Goal: Entertainment & Leisure: Browse casually

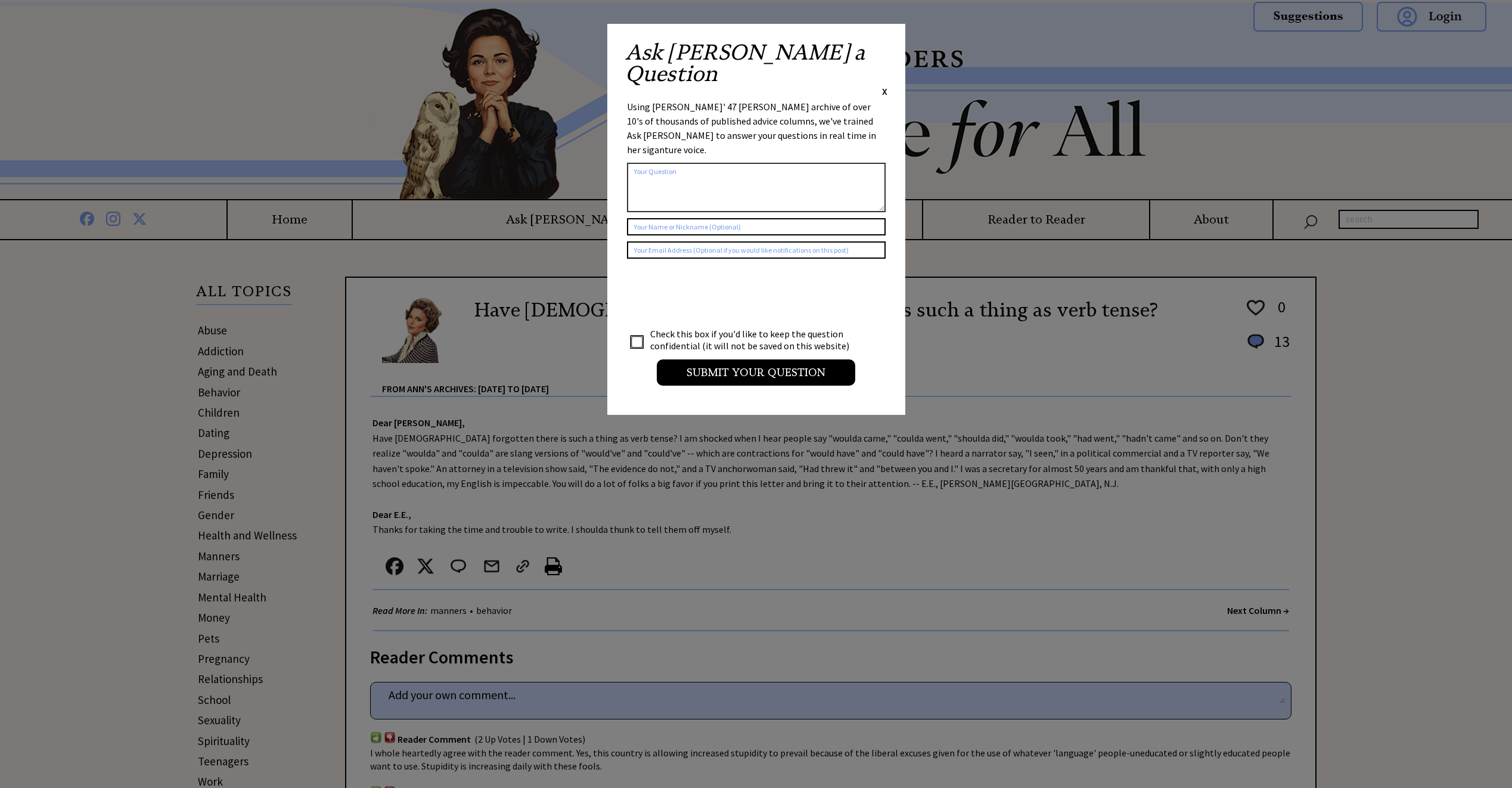
click at [884, 85] on span "X" at bounding box center [885, 91] width 6 height 12
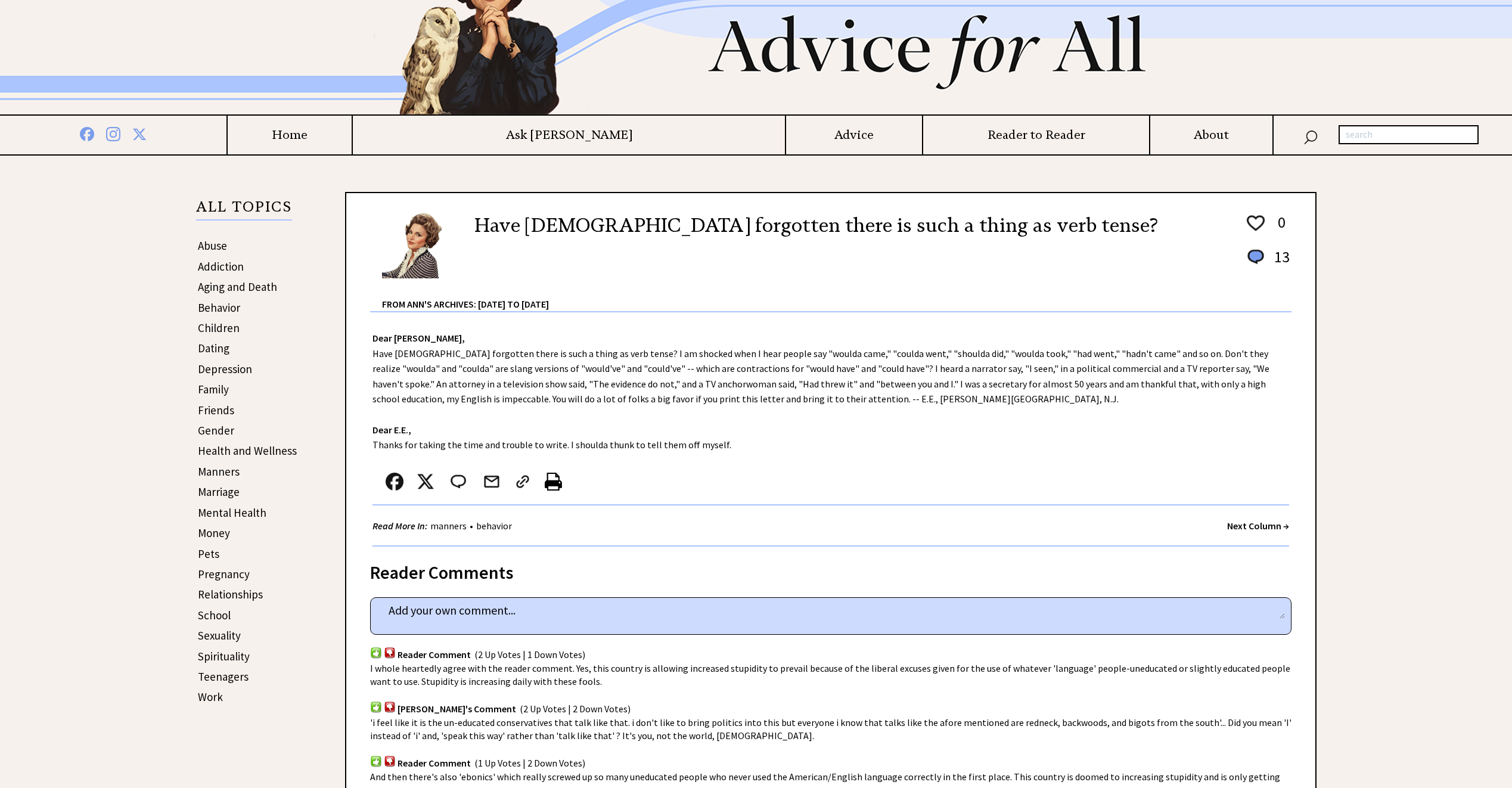
scroll to position [60, 0]
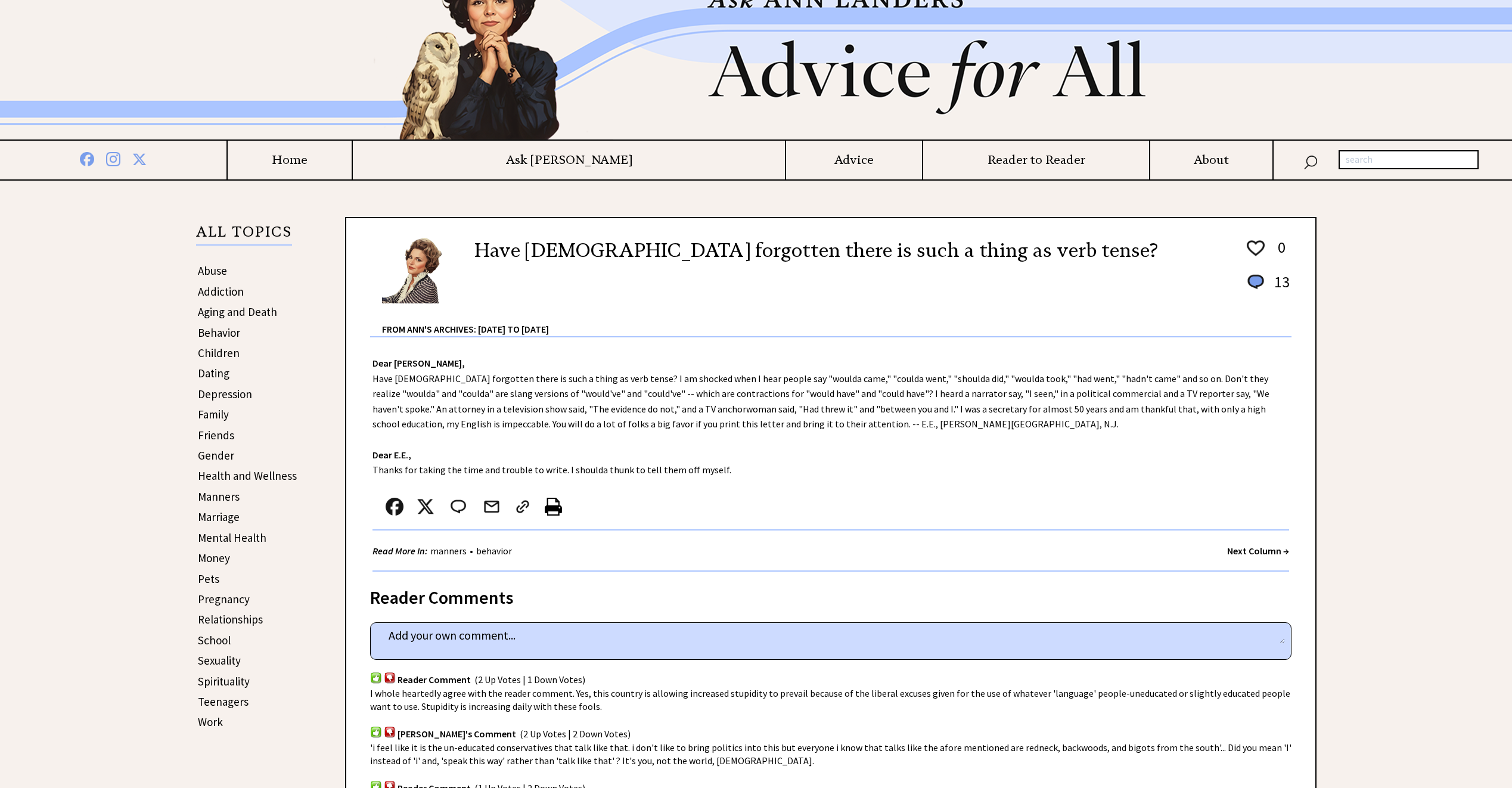
click at [218, 518] on link "Marriage" at bounding box center [219, 517] width 42 height 14
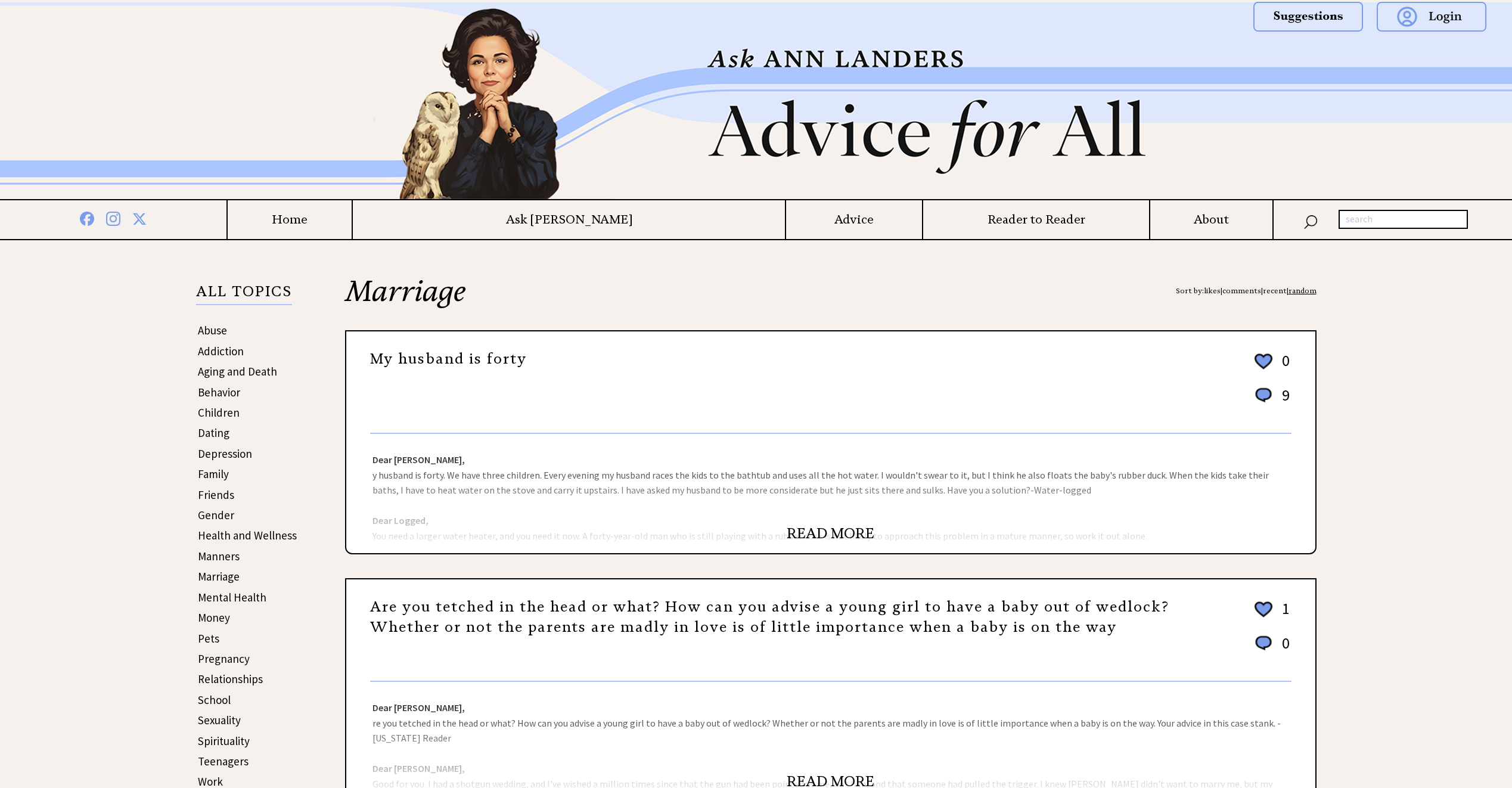
click at [835, 535] on link "READ MORE" at bounding box center [830, 533] width 88 height 18
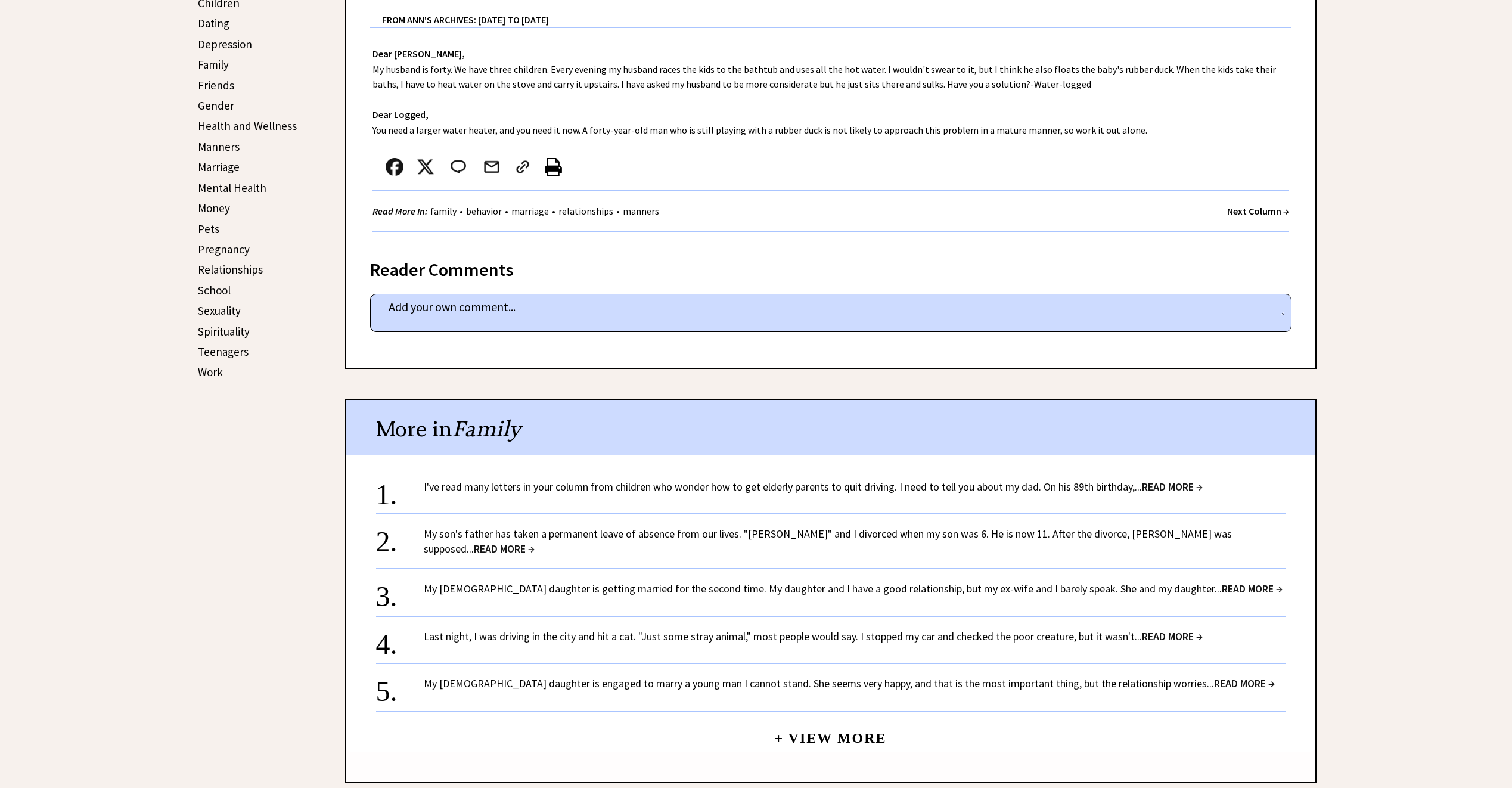
scroll to position [417, 0]
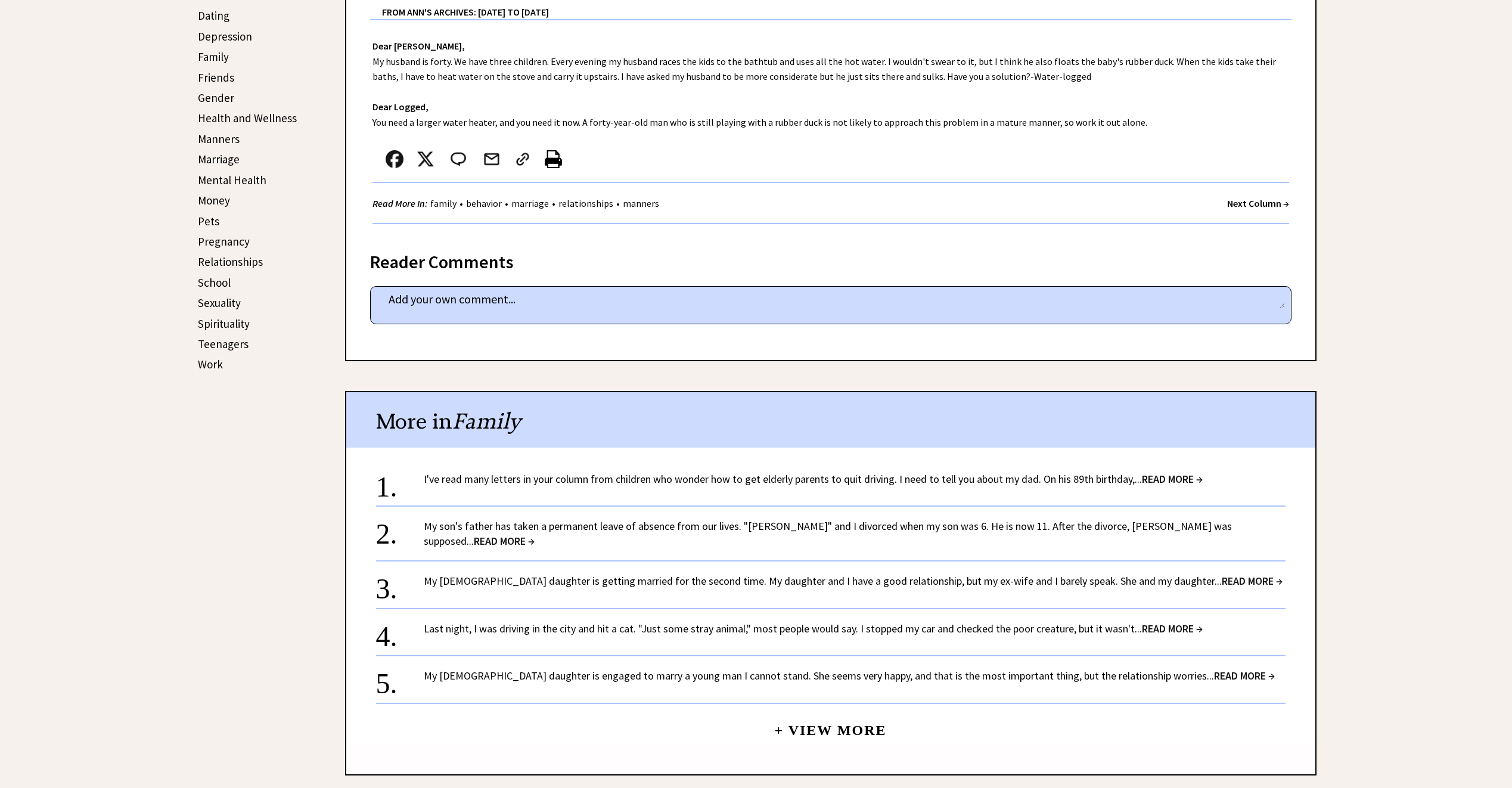
click at [1254, 203] on strong "Next Column →" at bounding box center [1258, 203] width 62 height 12
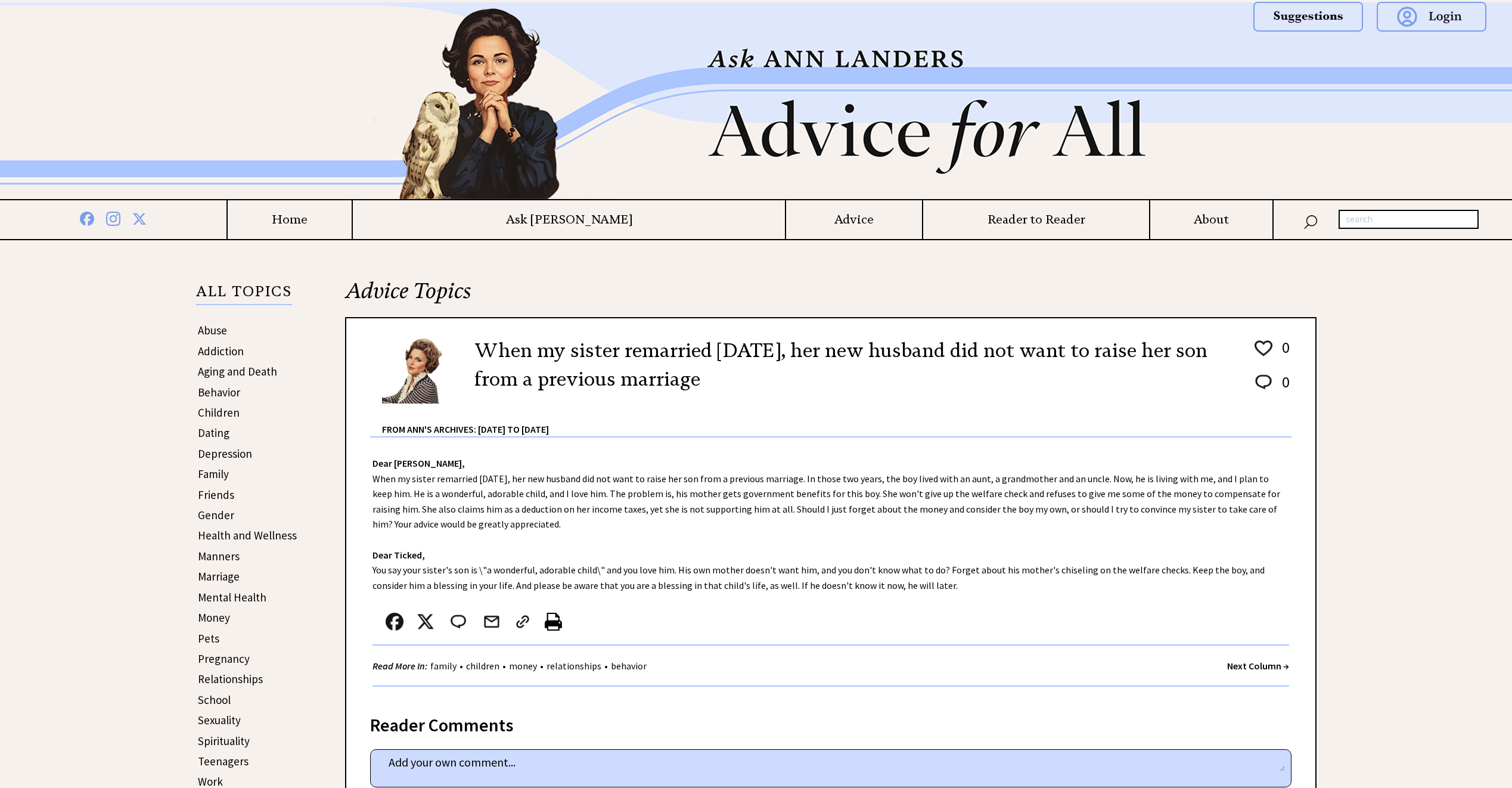
drag, startPoint x: 1435, startPoint y: 486, endPoint x: 1387, endPoint y: 365, distance: 130.2
click at [1245, 666] on strong "Next Column →" at bounding box center [1258, 666] width 62 height 12
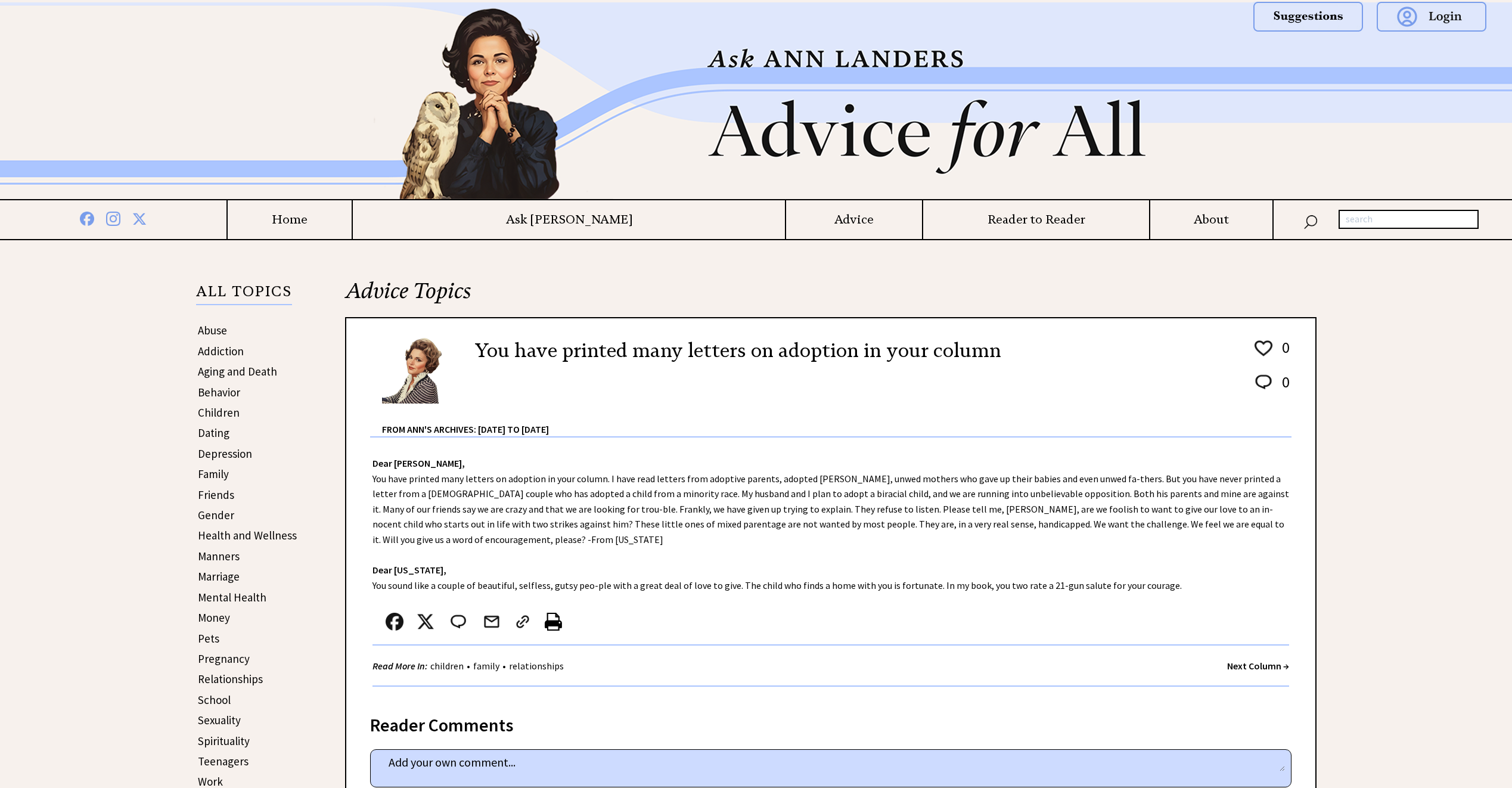
click at [1254, 660] on strong "Next Column →" at bounding box center [1258, 666] width 62 height 12
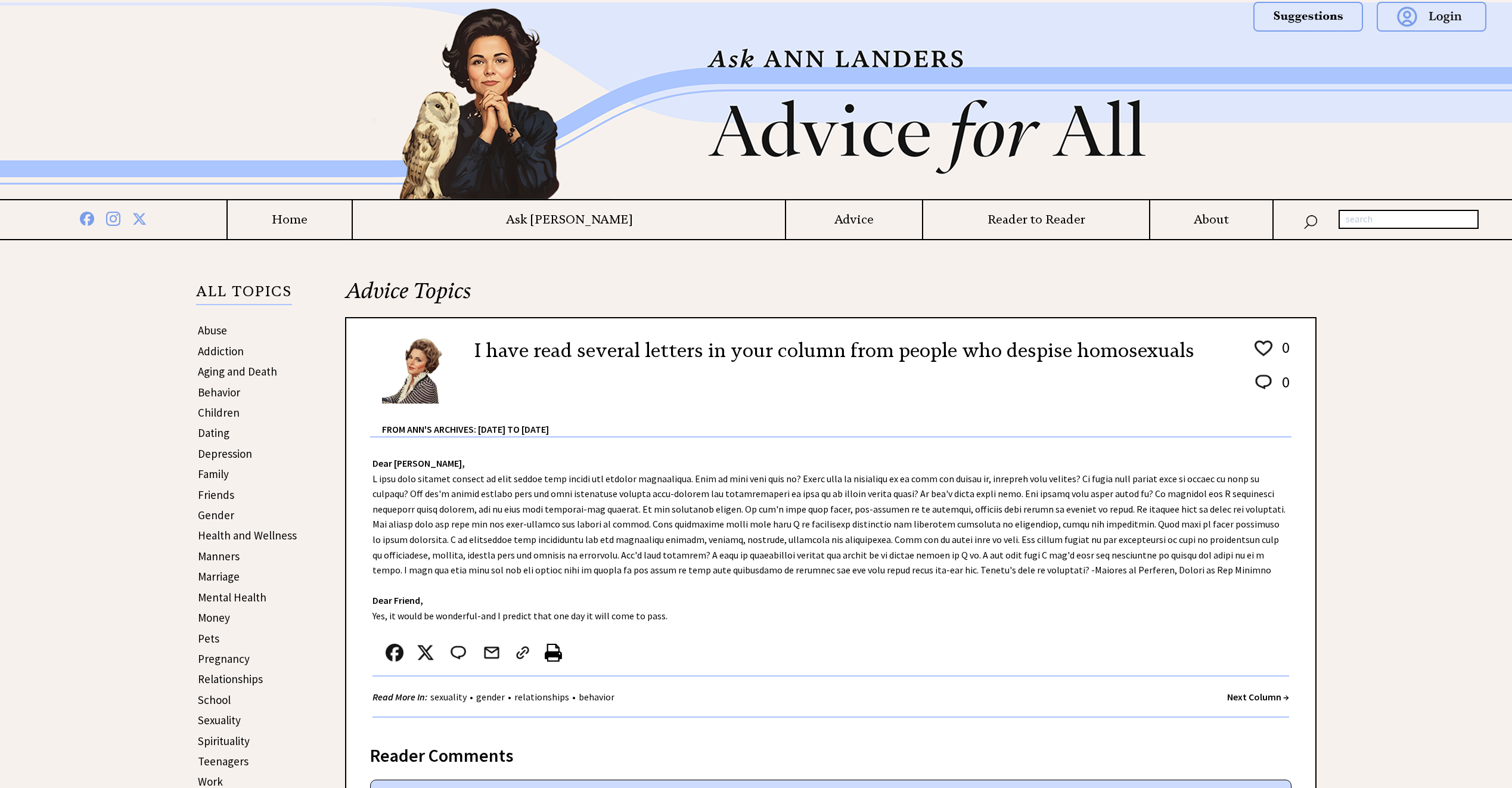
click at [1264, 698] on strong "Next Column →" at bounding box center [1258, 696] width 62 height 12
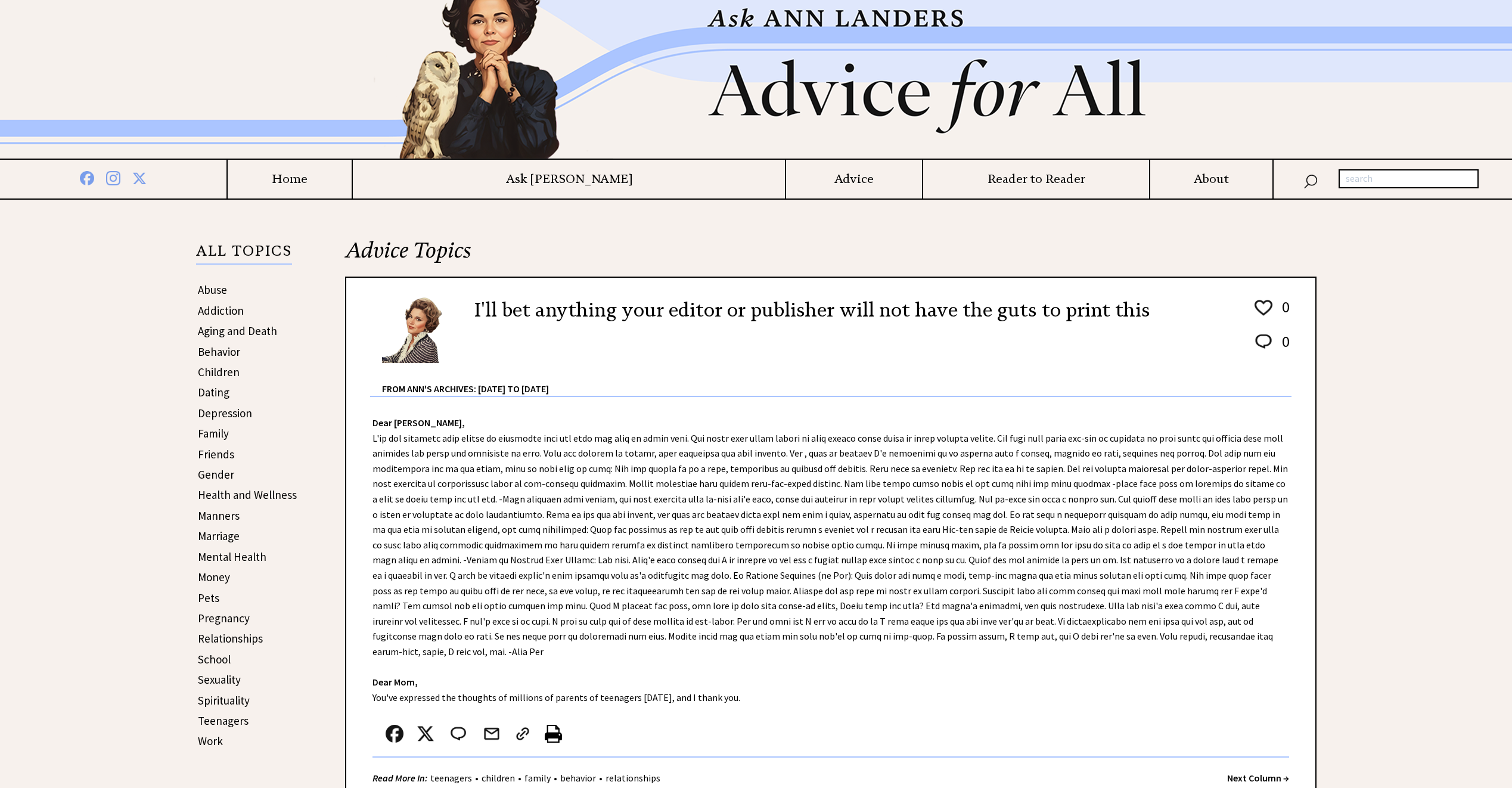
scroll to position [60, 0]
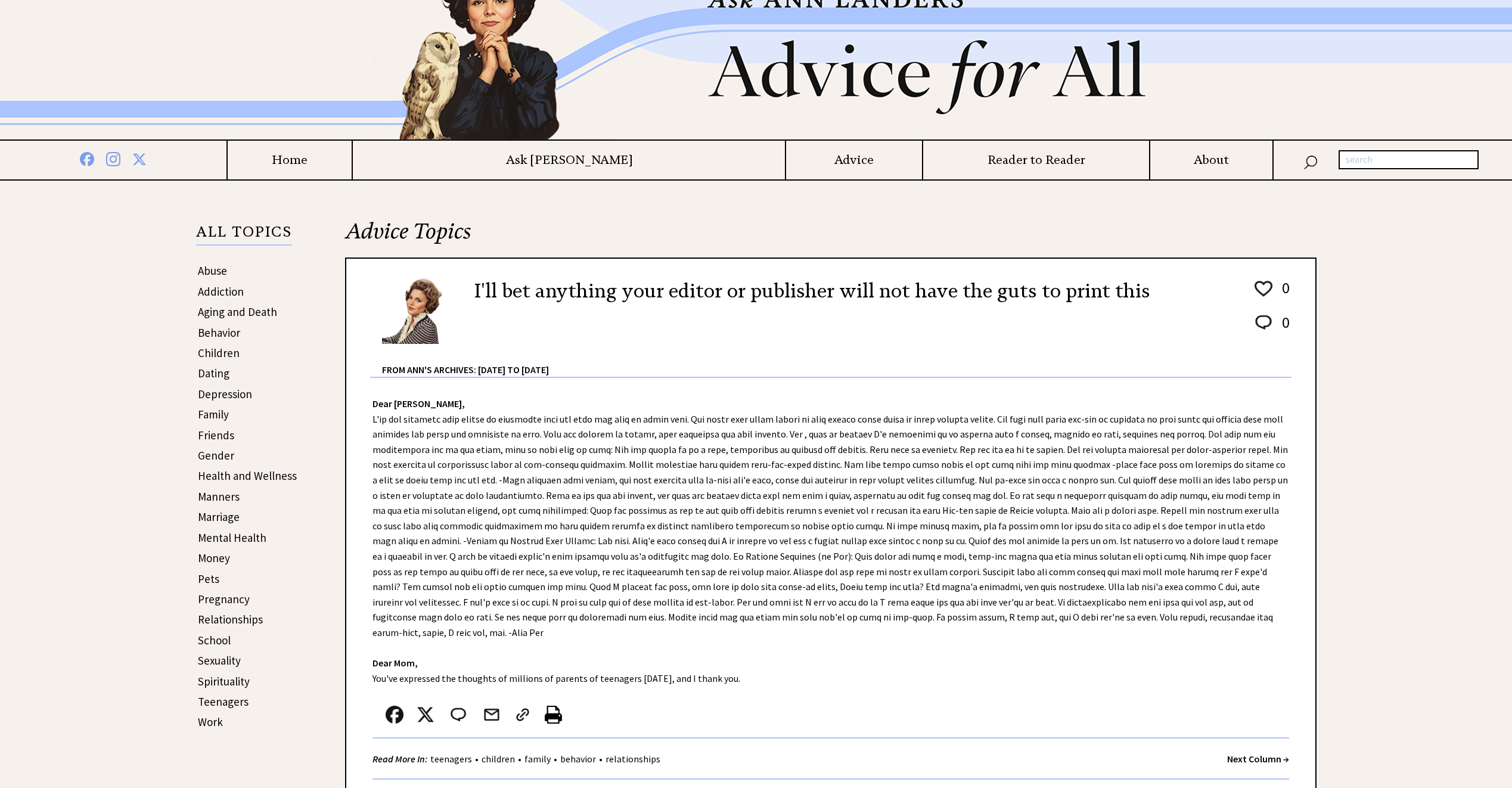
click at [1241, 753] on strong "Next Column →" at bounding box center [1258, 759] width 62 height 12
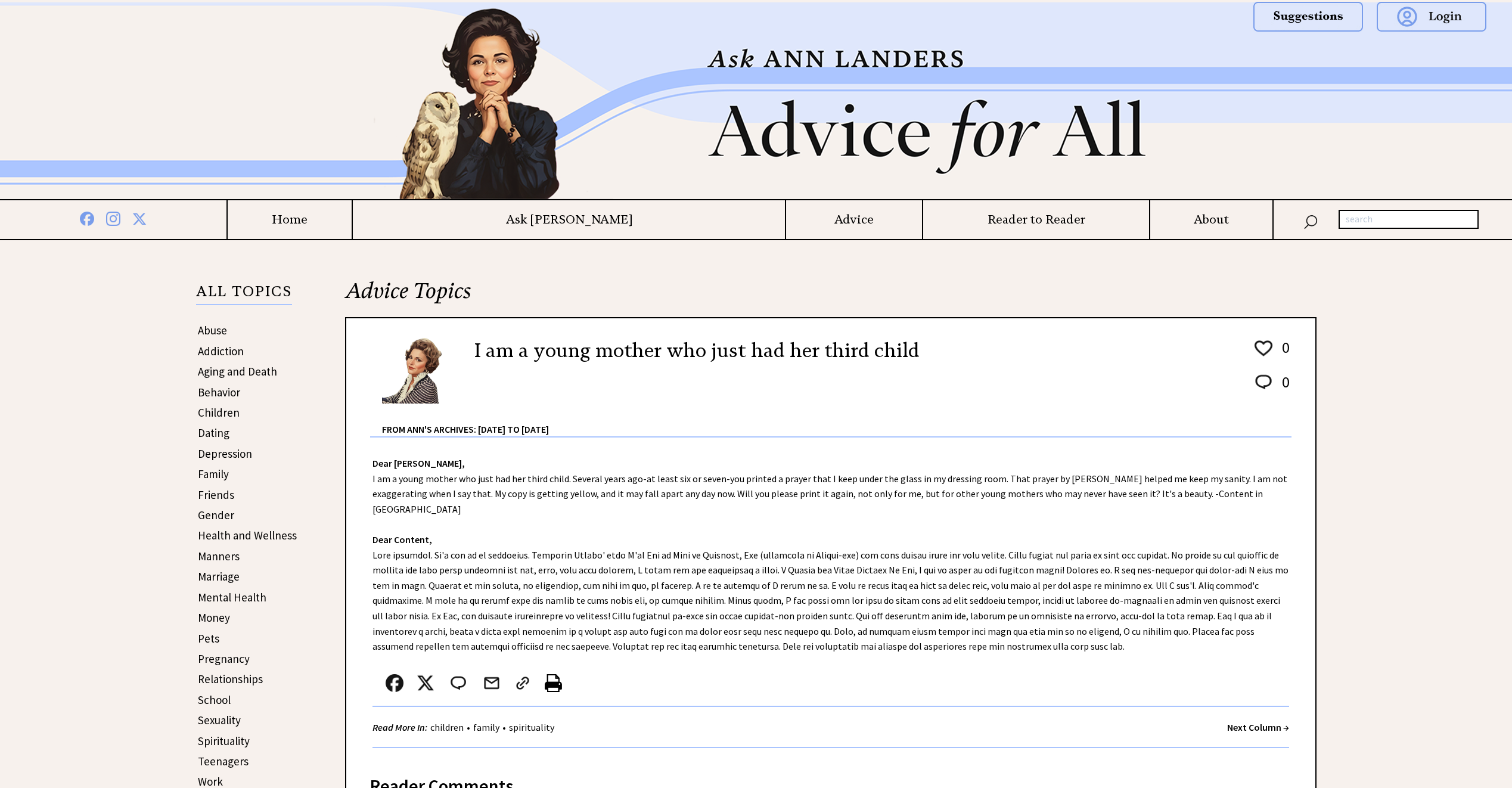
click at [1241, 721] on strong "Next Column →" at bounding box center [1258, 727] width 62 height 12
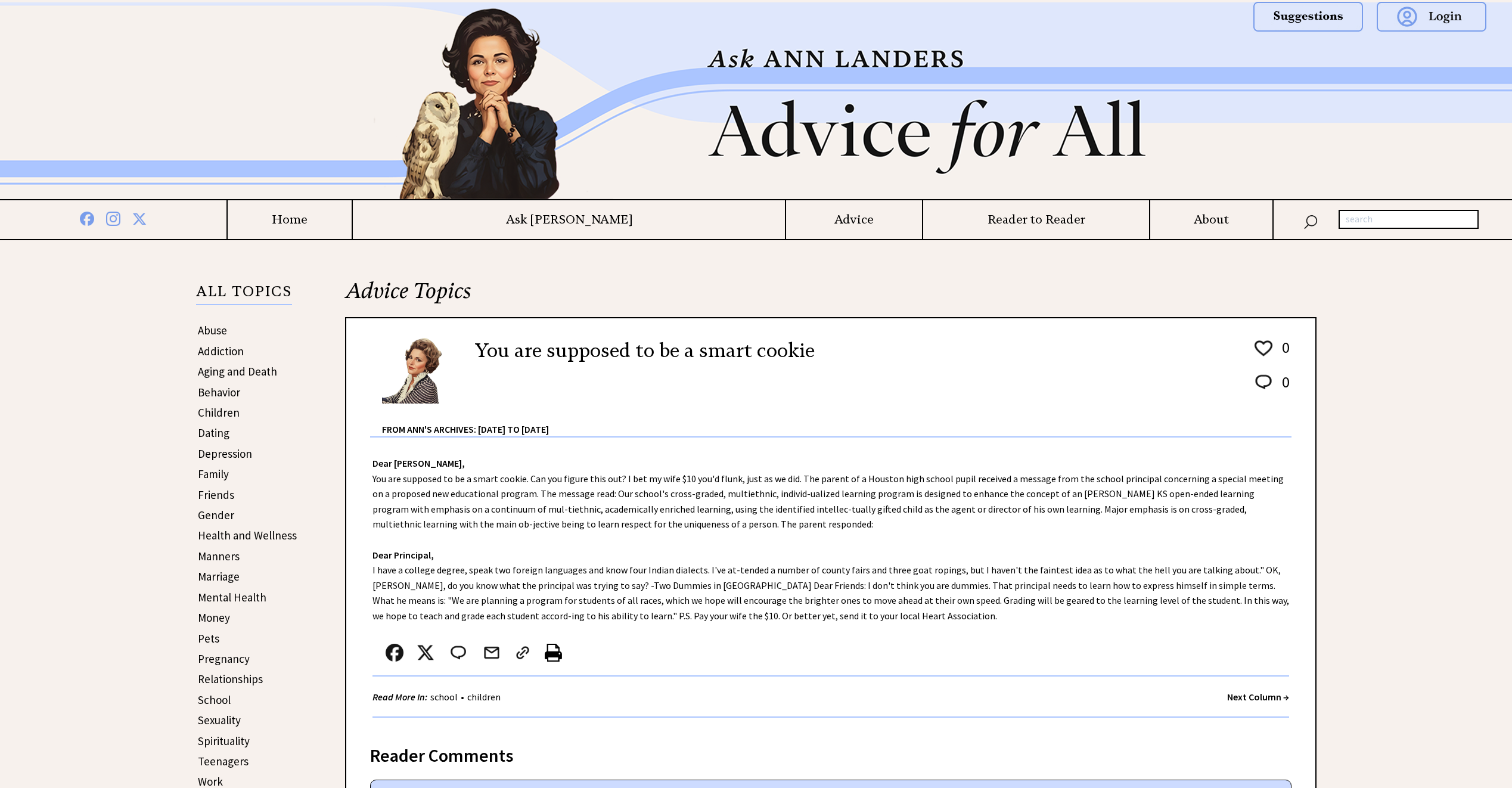
click at [1262, 699] on strong "Next Column →" at bounding box center [1258, 696] width 62 height 12
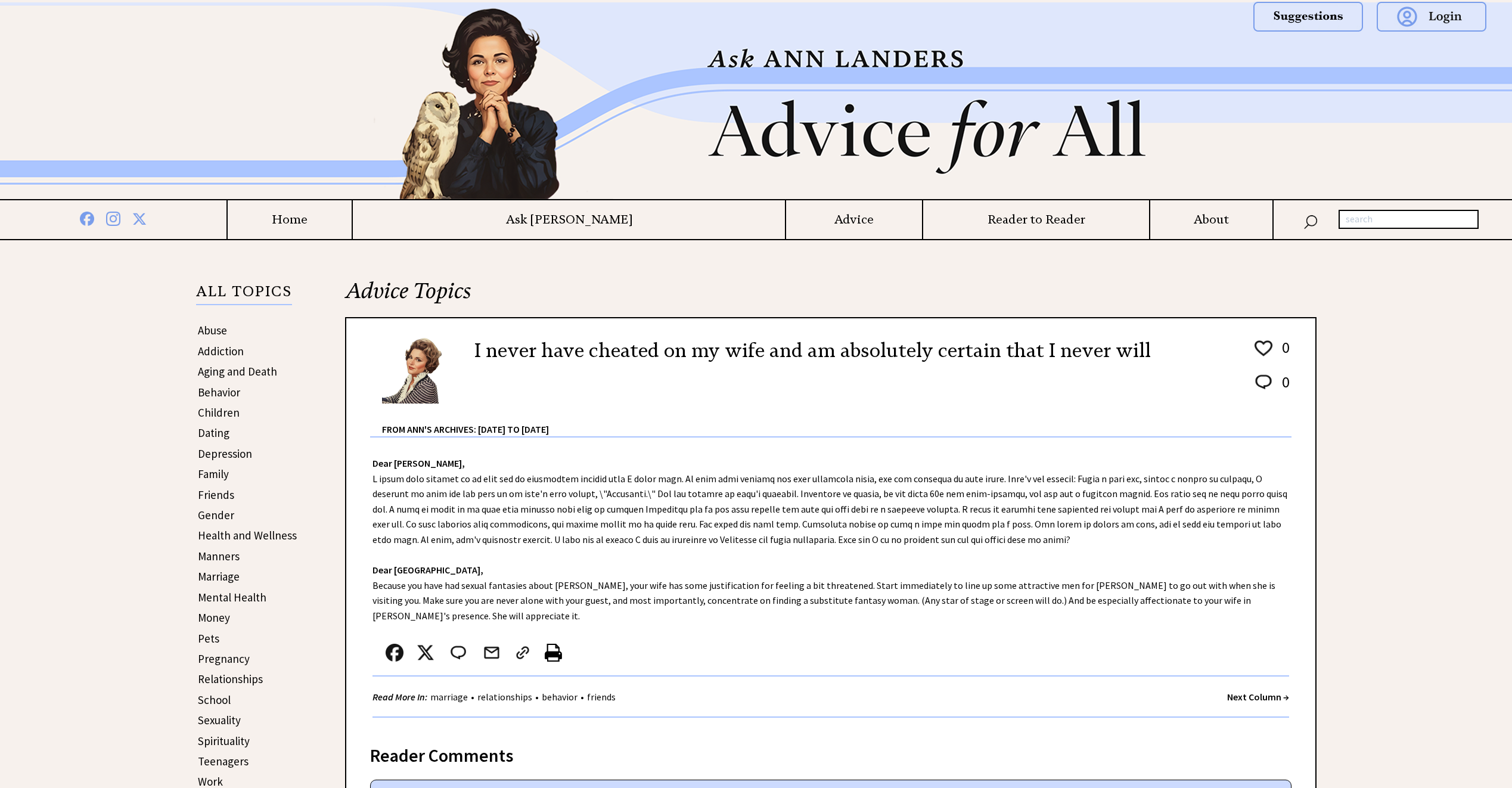
click at [1245, 695] on strong "Next Column →" at bounding box center [1258, 696] width 62 height 12
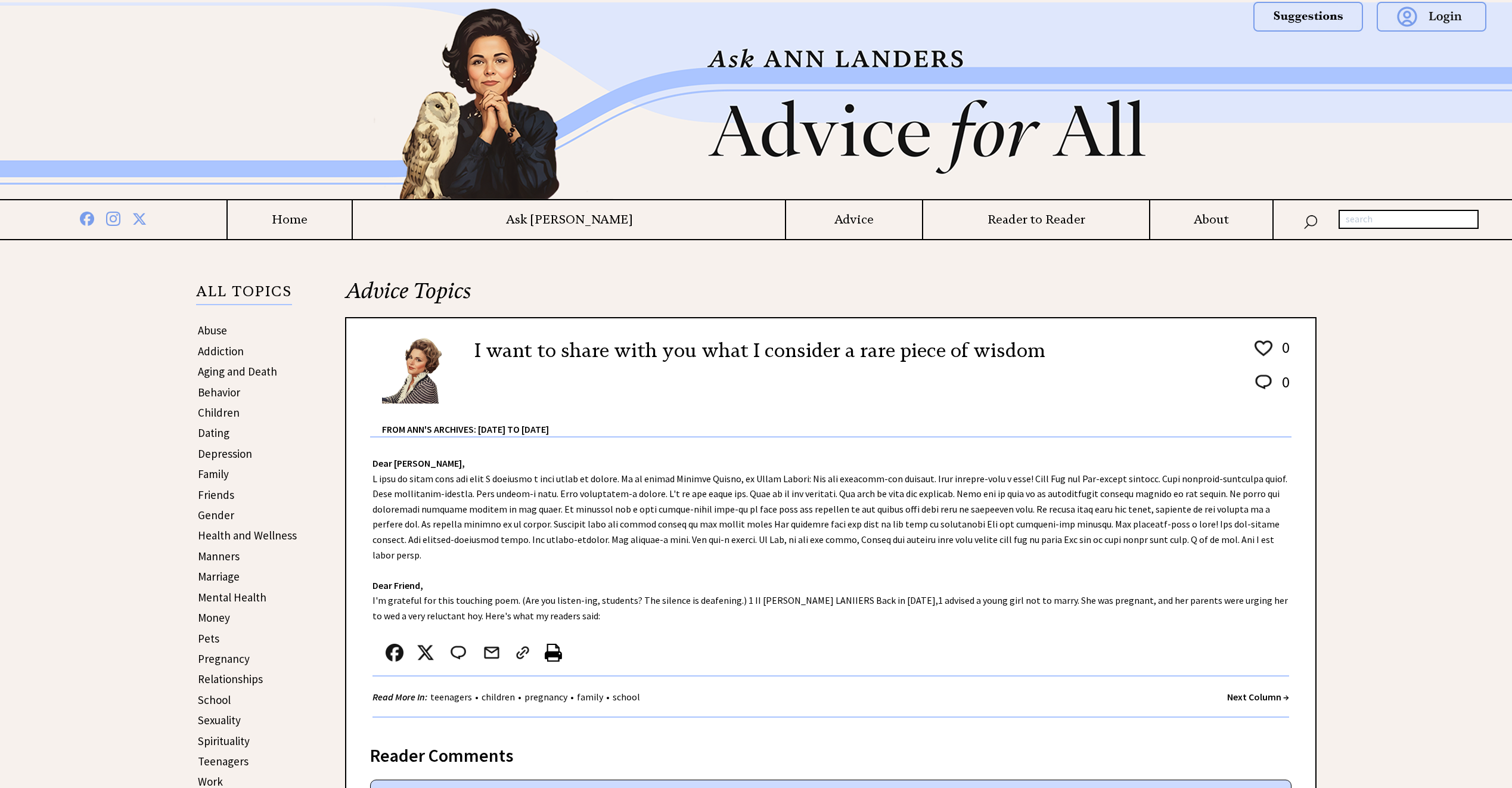
drag, startPoint x: 0, startPoint y: 0, endPoint x: 1245, endPoint y: 695, distance: 1425.9
click at [1245, 695] on strong "Next Column →" at bounding box center [1258, 696] width 62 height 12
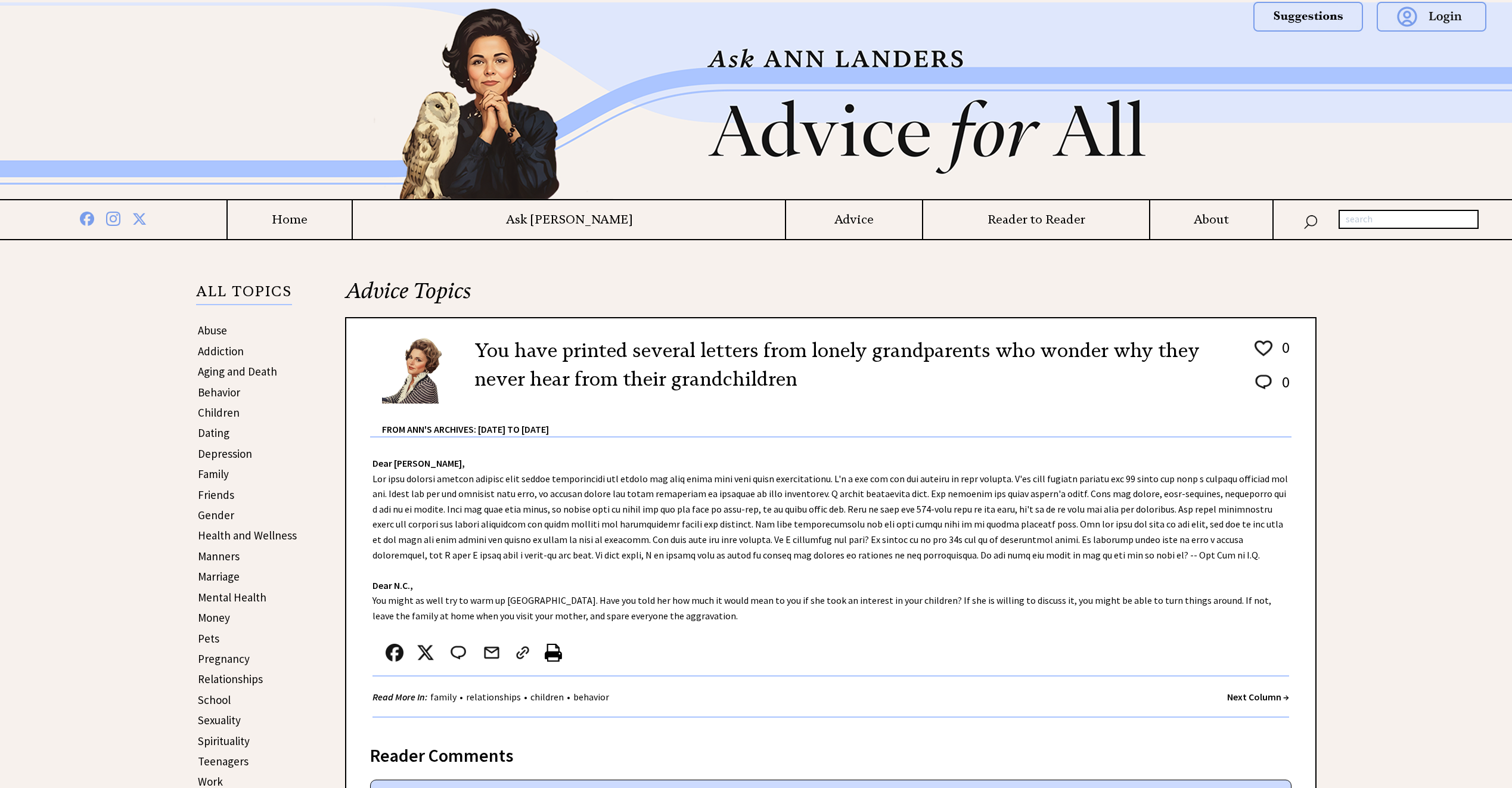
click at [1250, 694] on strong "Next Column →" at bounding box center [1258, 696] width 62 height 12
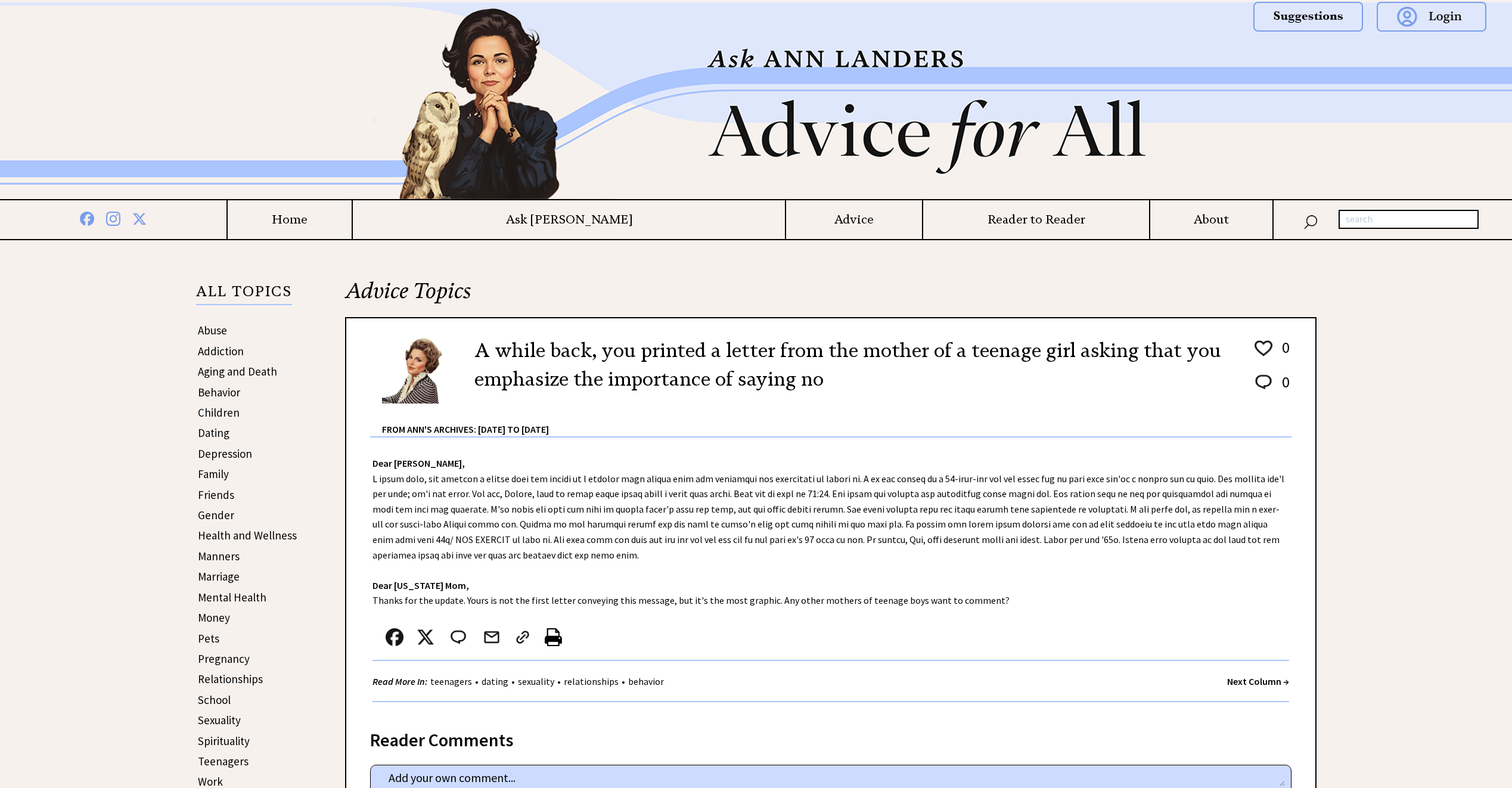
click at [1263, 684] on strong "Next Column →" at bounding box center [1258, 681] width 62 height 12
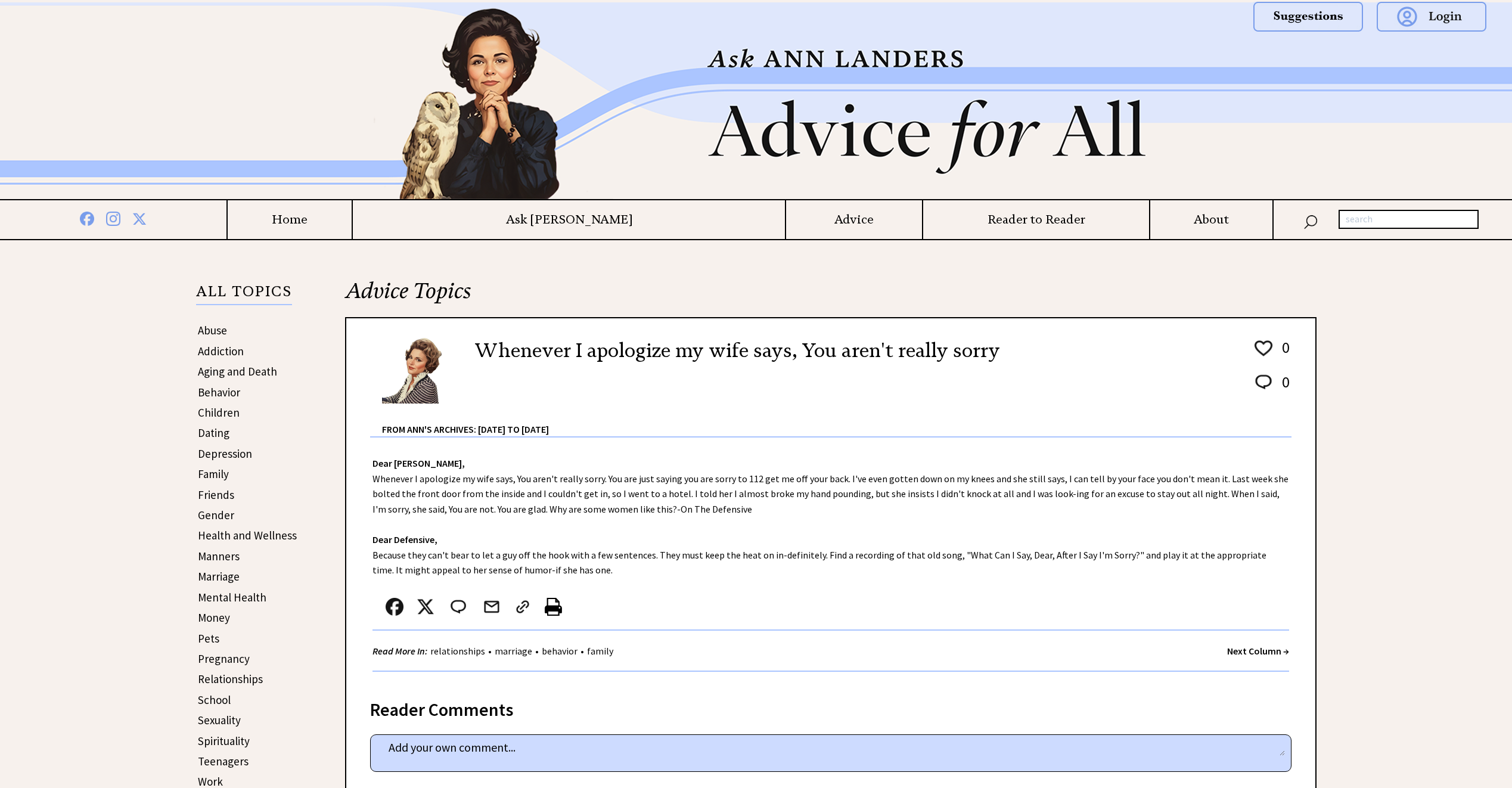
click at [1262, 654] on strong "Next Column →" at bounding box center [1258, 651] width 62 height 12
